Goal: Transaction & Acquisition: Book appointment/travel/reservation

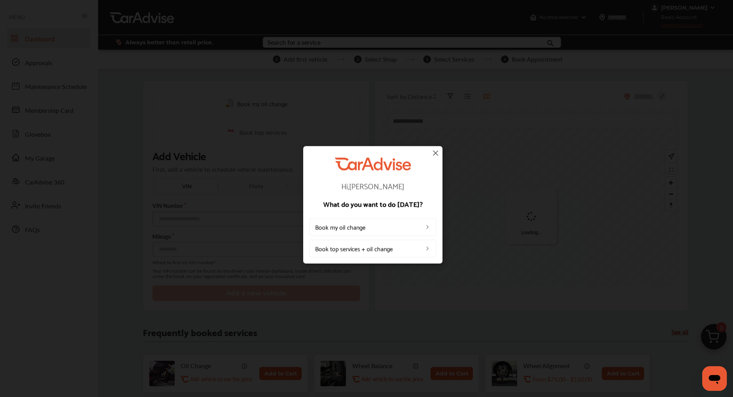
click at [434, 153] on img at bounding box center [435, 152] width 9 height 9
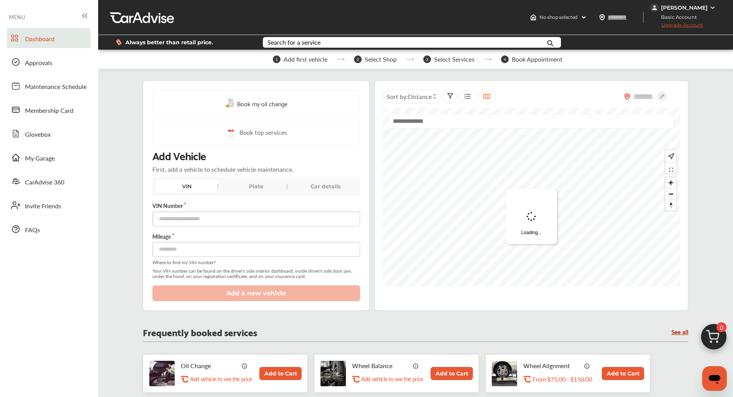
click at [721, 331] on span "0" at bounding box center [721, 327] width 10 height 10
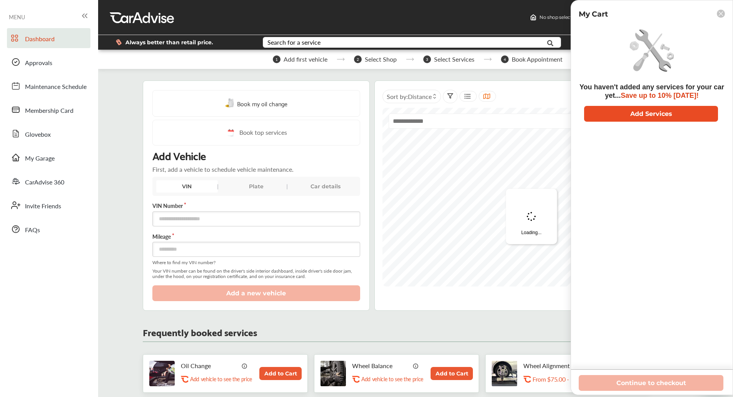
click at [635, 121] on button "Add Services" at bounding box center [651, 114] width 134 height 16
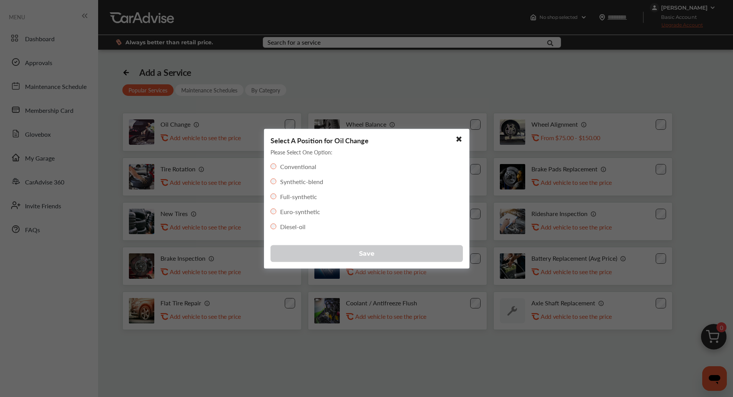
drag, startPoint x: 310, startPoint y: 249, endPoint x: 311, endPoint y: 254, distance: 5.4
click at [311, 254] on button "Save" at bounding box center [366, 253] width 192 height 17
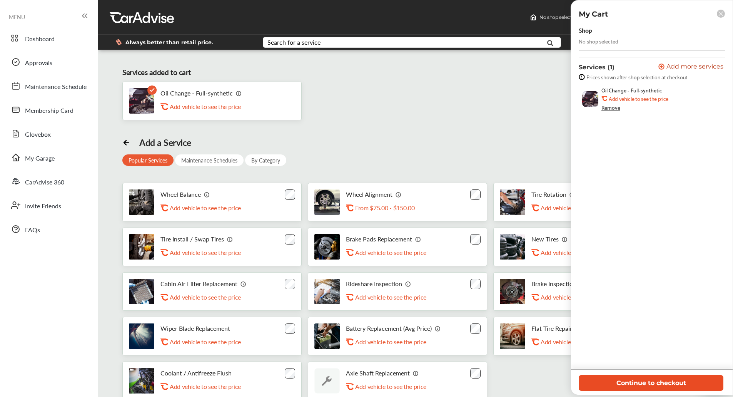
click at [621, 383] on button "Continue to checkout" at bounding box center [651, 383] width 145 height 16
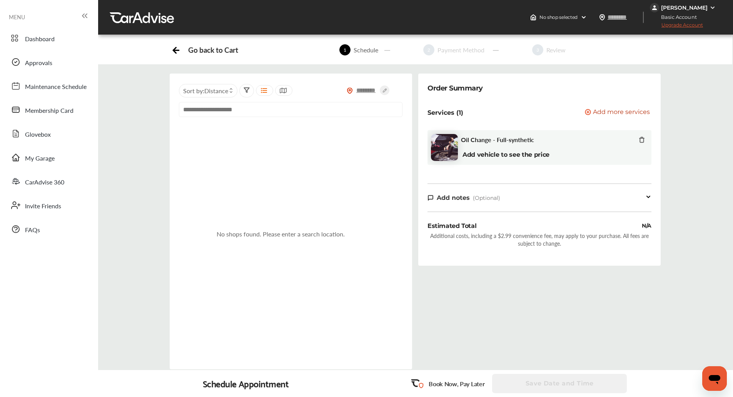
click at [359, 90] on input "text" at bounding box center [366, 90] width 27 height 8
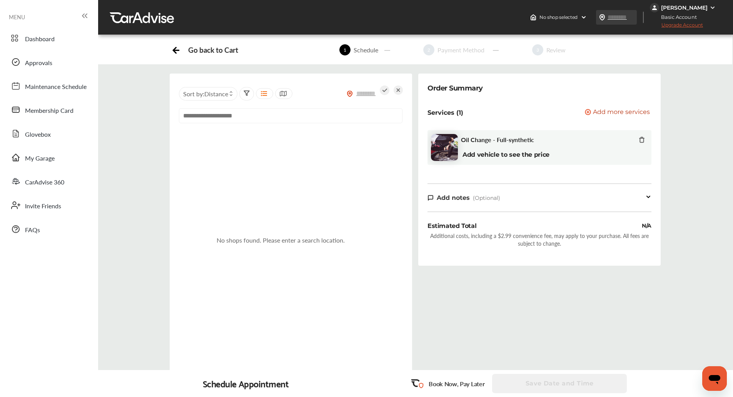
click at [616, 18] on input "text" at bounding box center [624, 17] width 35 height 8
type input "*****"
click at [614, 16] on input "*****" at bounding box center [624, 17] width 35 height 8
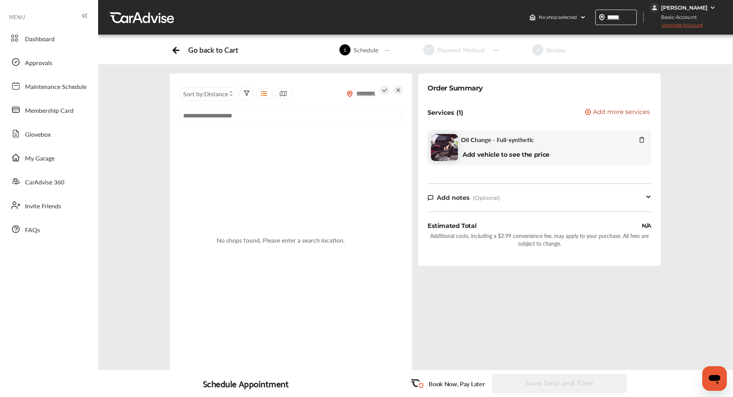
click at [364, 89] on input "text" at bounding box center [366, 93] width 27 height 8
paste input "*****"
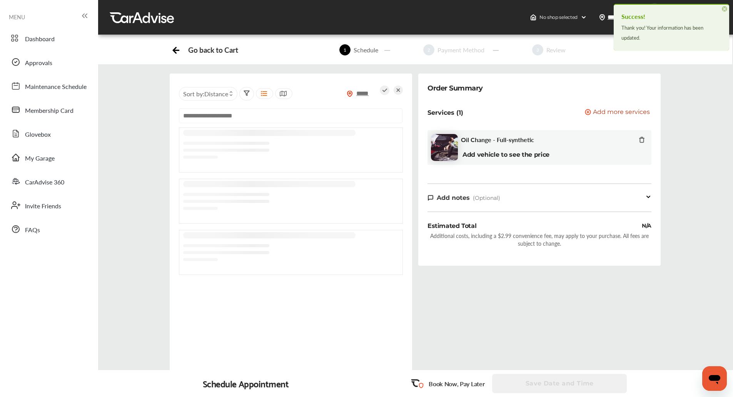
type input "*****"
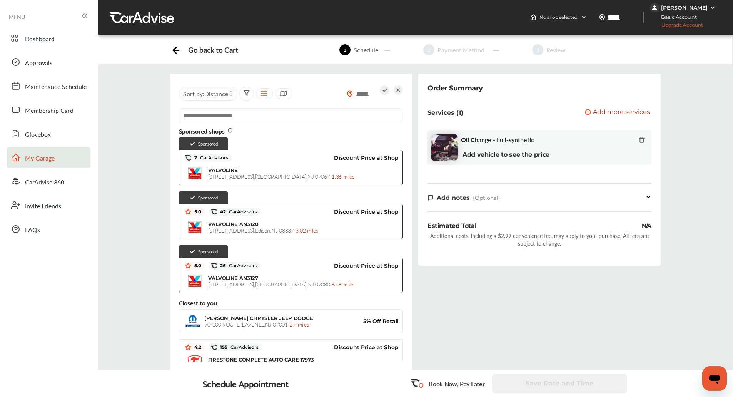
click at [49, 158] on span "My Garage" at bounding box center [40, 158] width 30 height 10
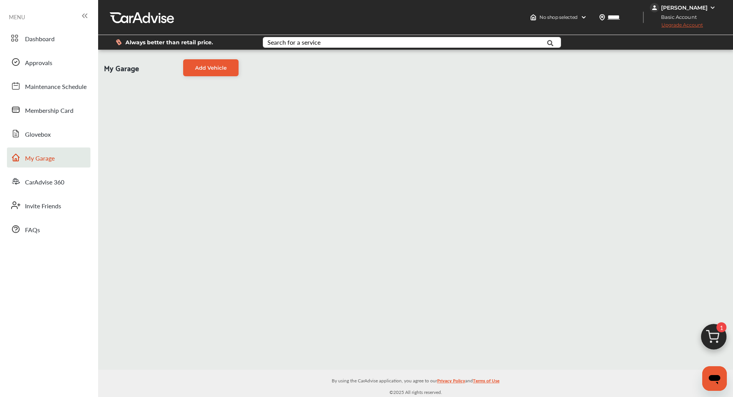
click at [400, 149] on div "My Garage Add Vehicle" at bounding box center [415, 210] width 635 height 320
click at [225, 70] on span "Add Vehicle" at bounding box center [211, 68] width 32 height 6
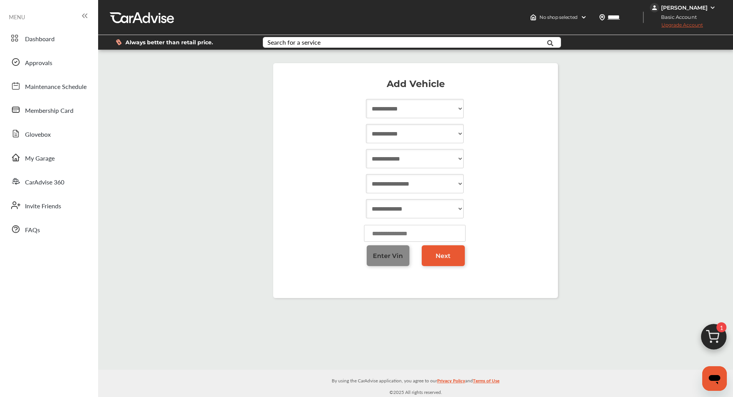
click at [384, 258] on span "Enter Vin" at bounding box center [388, 255] width 30 height 7
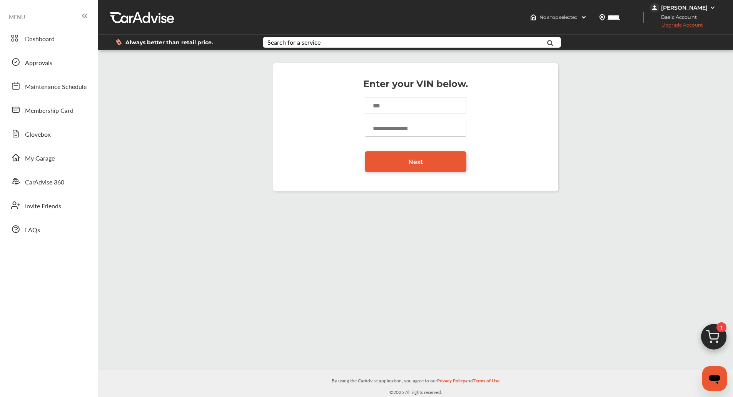
click at [391, 107] on input at bounding box center [416, 105] width 102 height 17
type input "*"
click at [722, 152] on div "Enter your VIN below. Next" at bounding box center [415, 126] width 631 height 143
click at [412, 107] on input at bounding box center [416, 105] width 102 height 17
click at [412, 107] on input "**********" at bounding box center [416, 105] width 102 height 17
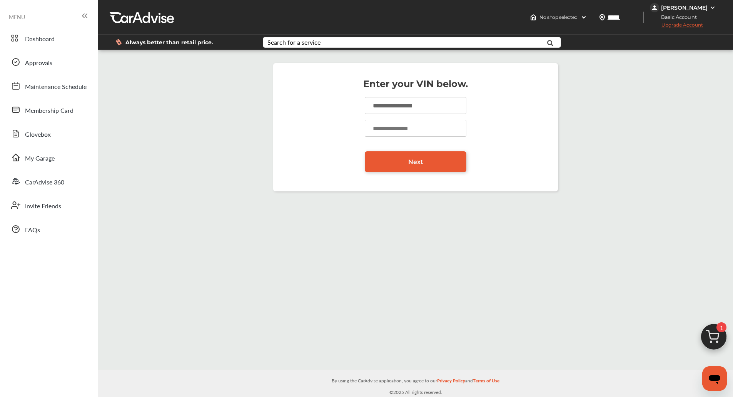
click at [411, 107] on input "**********" at bounding box center [416, 105] width 102 height 17
paste input
type input "**********"
click at [407, 133] on input "number" at bounding box center [416, 128] width 102 height 17
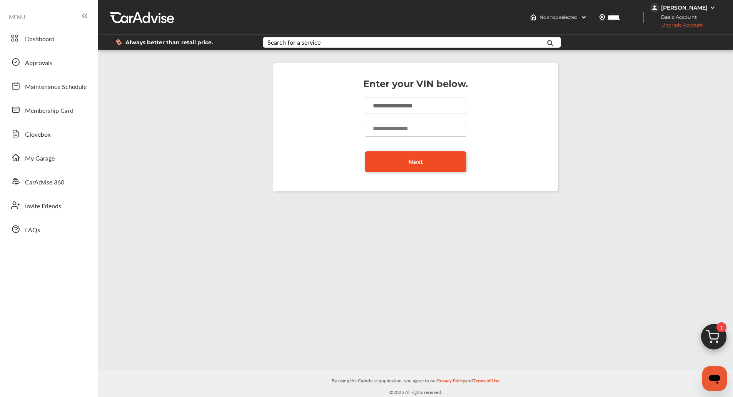
type input "******"
click at [413, 159] on span "Next" at bounding box center [415, 161] width 15 height 7
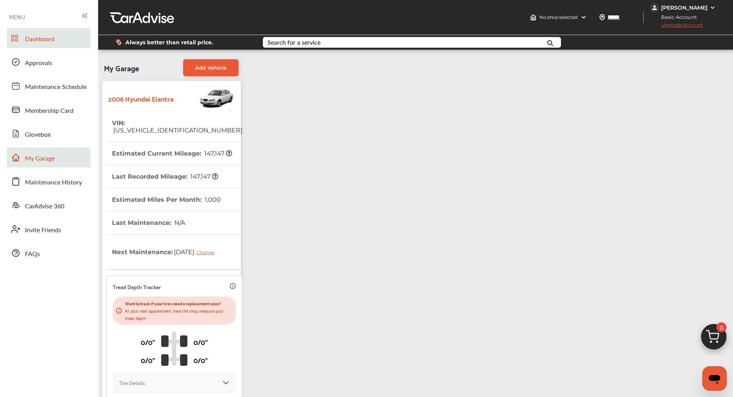
click at [37, 32] on link "Dashboard" at bounding box center [48, 38] width 83 height 20
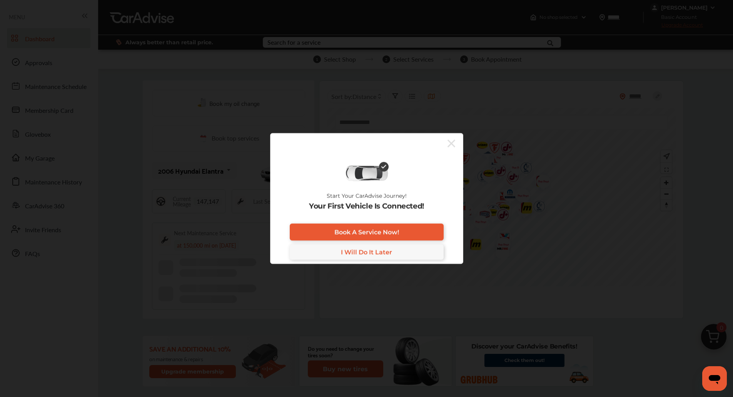
click at [450, 144] on icon at bounding box center [451, 143] width 8 height 8
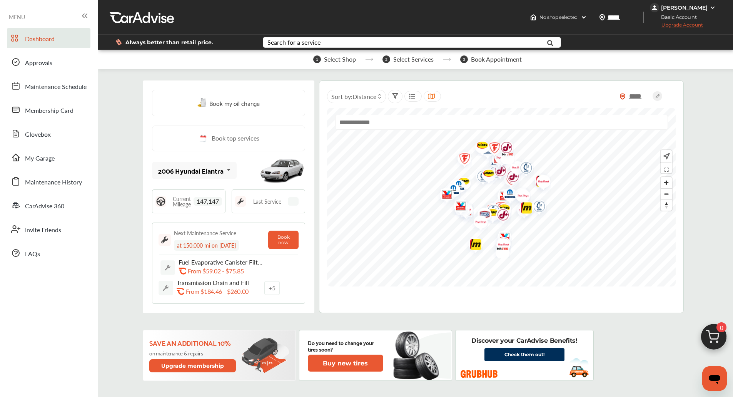
click at [714, 338] on img at bounding box center [713, 338] width 37 height 37
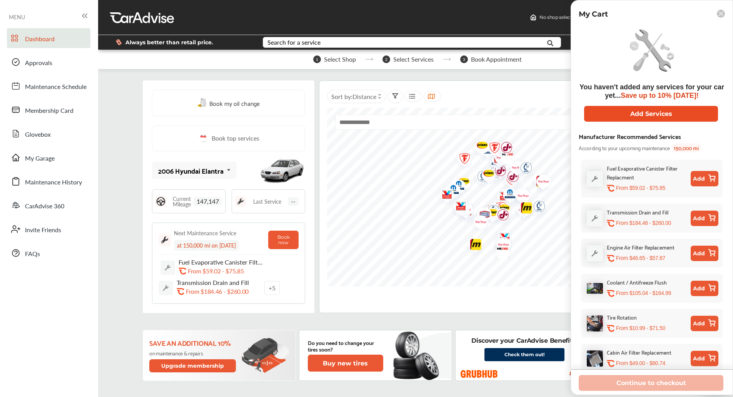
click at [632, 113] on button "Add Services" at bounding box center [651, 114] width 134 height 16
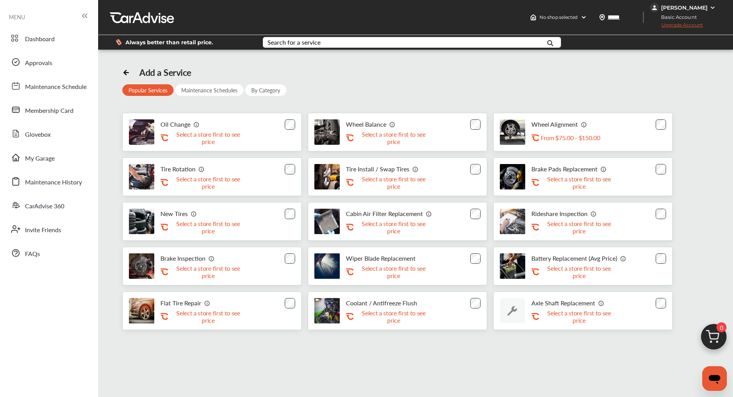
click at [279, 137] on div "Oil Change .st0{fill:#FA4A1C;} Select a store first to see price" at bounding box center [211, 132] width 179 height 38
click at [281, 132] on div "Oil Change .st0{fill:#FA4A1C;} Select a store first to see price" at bounding box center [211, 132] width 179 height 38
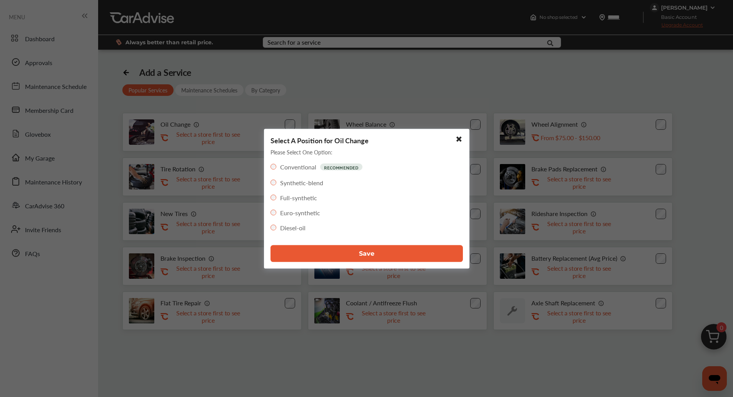
click at [329, 259] on button "Save" at bounding box center [366, 253] width 192 height 17
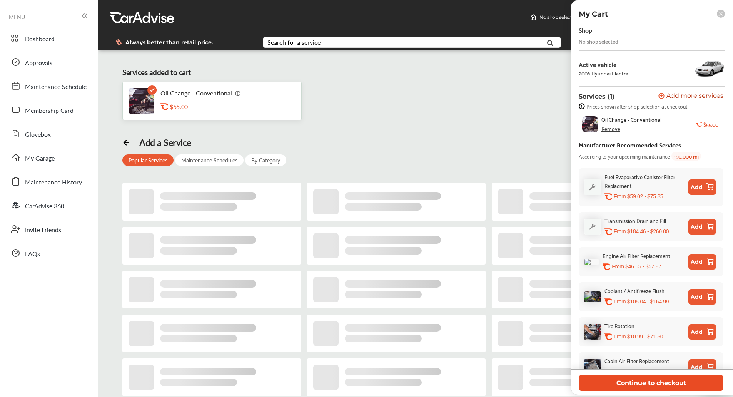
click at [617, 378] on button "Continue to checkout" at bounding box center [651, 383] width 145 height 16
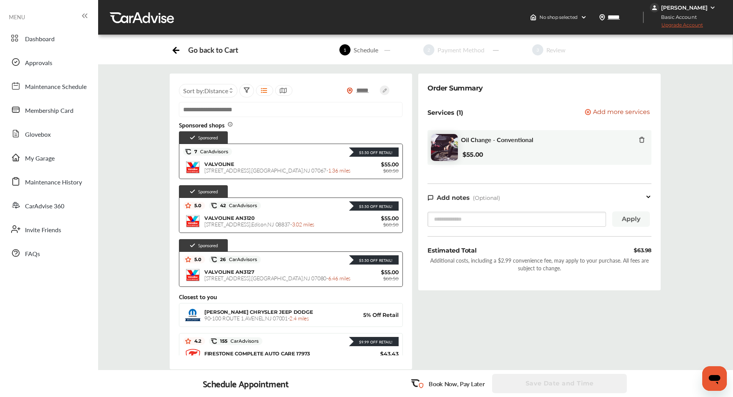
click at [643, 144] on div at bounding box center [642, 140] width 6 height 9
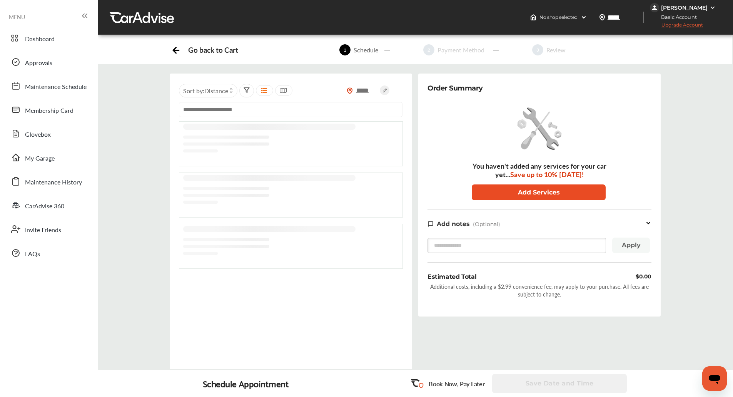
click at [580, 199] on button "Add Services" at bounding box center [539, 192] width 134 height 16
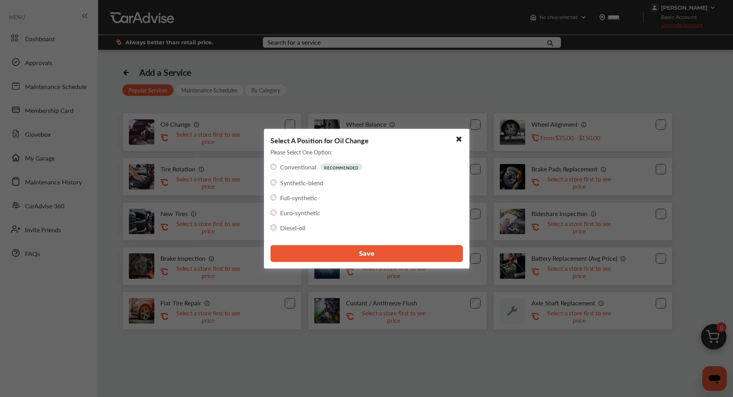
click at [276, 195] on div "Full-synthetic" at bounding box center [293, 197] width 47 height 9
click at [278, 195] on div "Full-synthetic" at bounding box center [293, 197] width 47 height 9
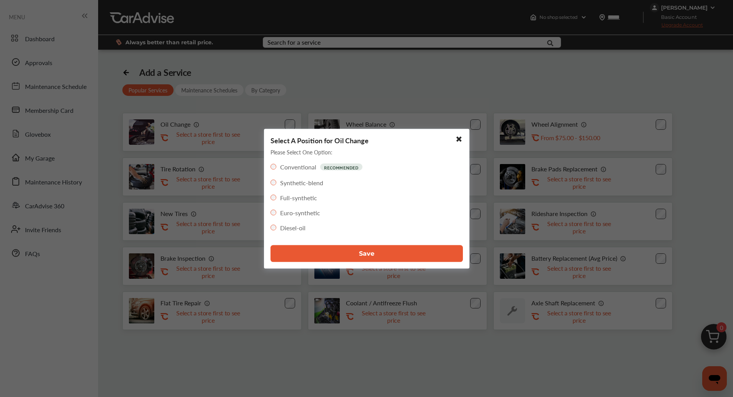
click at [278, 195] on div "Full-synthetic" at bounding box center [293, 197] width 47 height 9
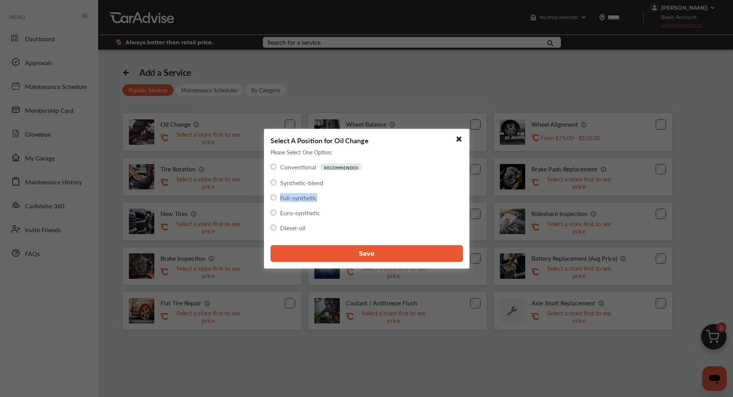
click at [278, 195] on div "Full-synthetic" at bounding box center [293, 197] width 47 height 9
click at [249, 187] on div "Select A Position for Oil Change Please Select One Option: Conventional RECOMME…" at bounding box center [366, 198] width 733 height 397
click at [309, 249] on button "Save" at bounding box center [366, 253] width 192 height 17
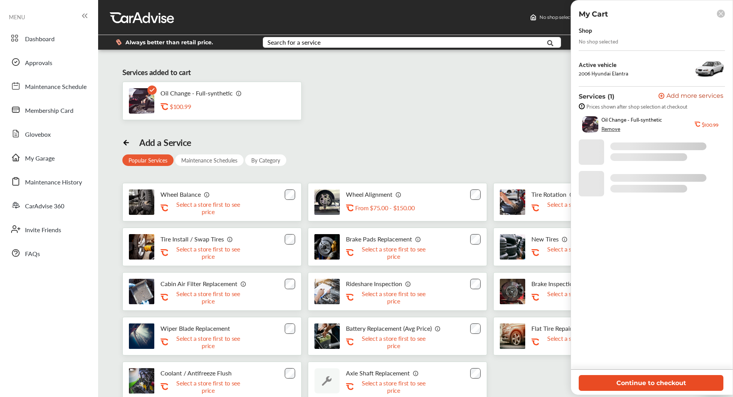
click at [597, 380] on button "Continue to checkout" at bounding box center [651, 383] width 145 height 16
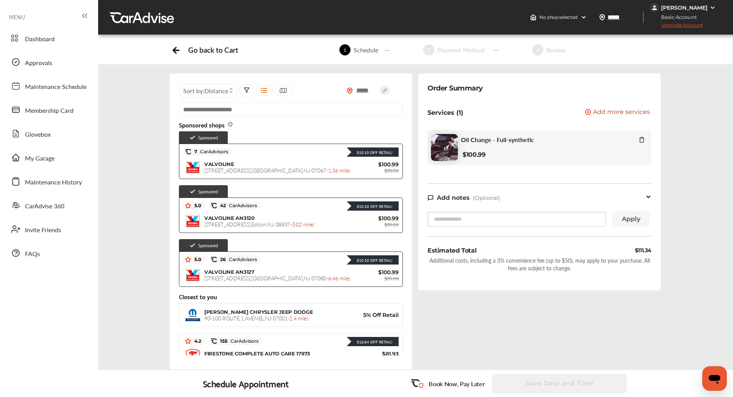
click at [323, 131] on div "Sponsored shops Sponsored $10.10 Off Retail! 7 CarAdvisors $10.10 Off Retail! V…" at bounding box center [291, 238] width 224 height 234
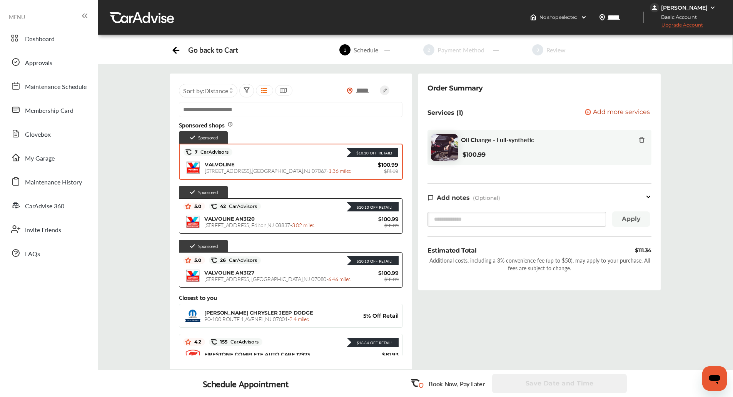
click at [321, 160] on div "VALVOLINE [STREET_ADDRESS] - 1.36 miles $100.99 $111.09" at bounding box center [290, 167] width 215 height 19
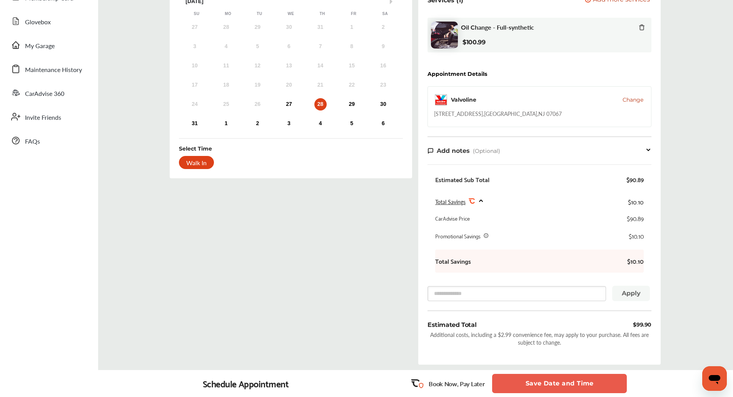
scroll to position [112, 0]
click at [285, 99] on div "27" at bounding box center [289, 104] width 12 height 12
click at [359, 236] on div "Select Date and Time Next Month [DATE] Su Mo Tu We Th Fr Sa 27 28 29 30 31 1 2 …" at bounding box center [291, 166] width 249 height 409
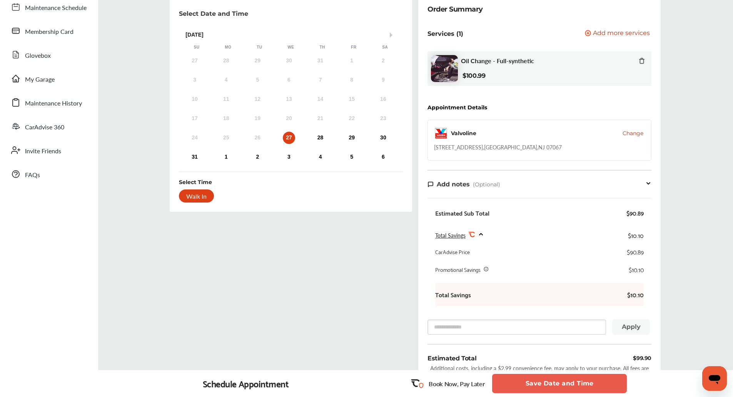
scroll to position [77, 0]
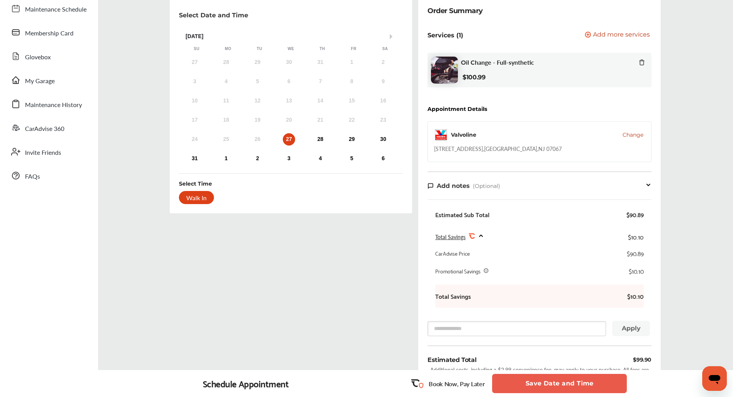
click at [359, 236] on div "Select Date and Time Next Month [DATE] Su Mo Tu We Th Fr Sa 27 28 29 30 31 1 2 …" at bounding box center [291, 200] width 249 height 409
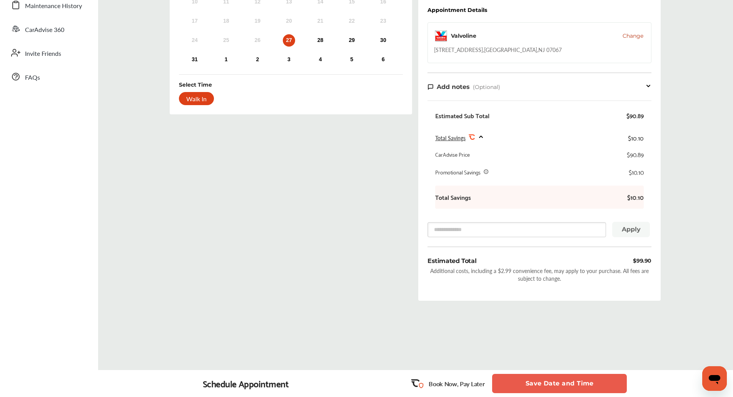
scroll to position [0, 0]
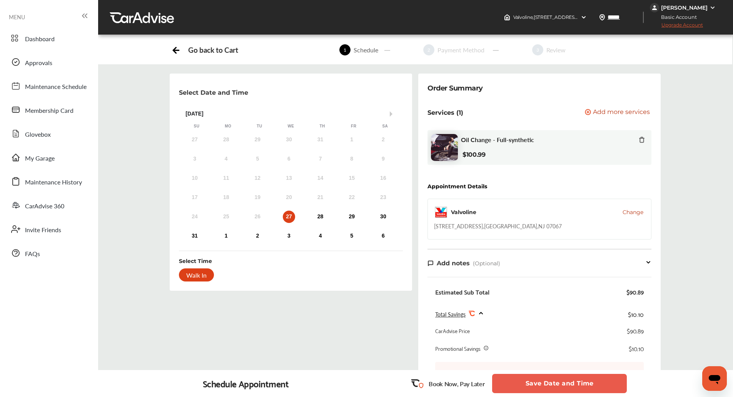
click at [635, 212] on span "Change" at bounding box center [632, 212] width 21 height 8
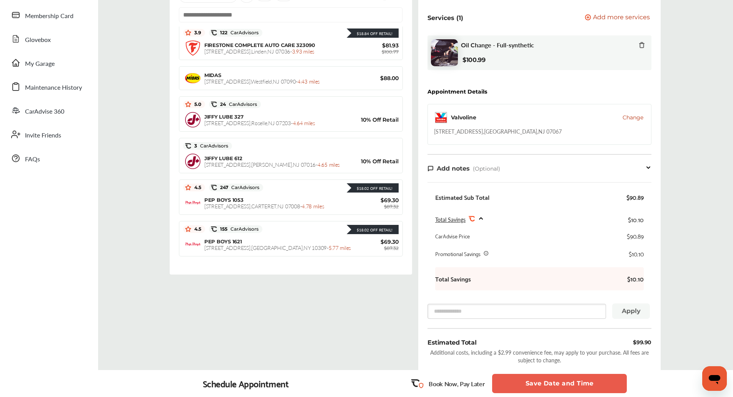
scroll to position [399, 0]
